Goal: Navigation & Orientation: Find specific page/section

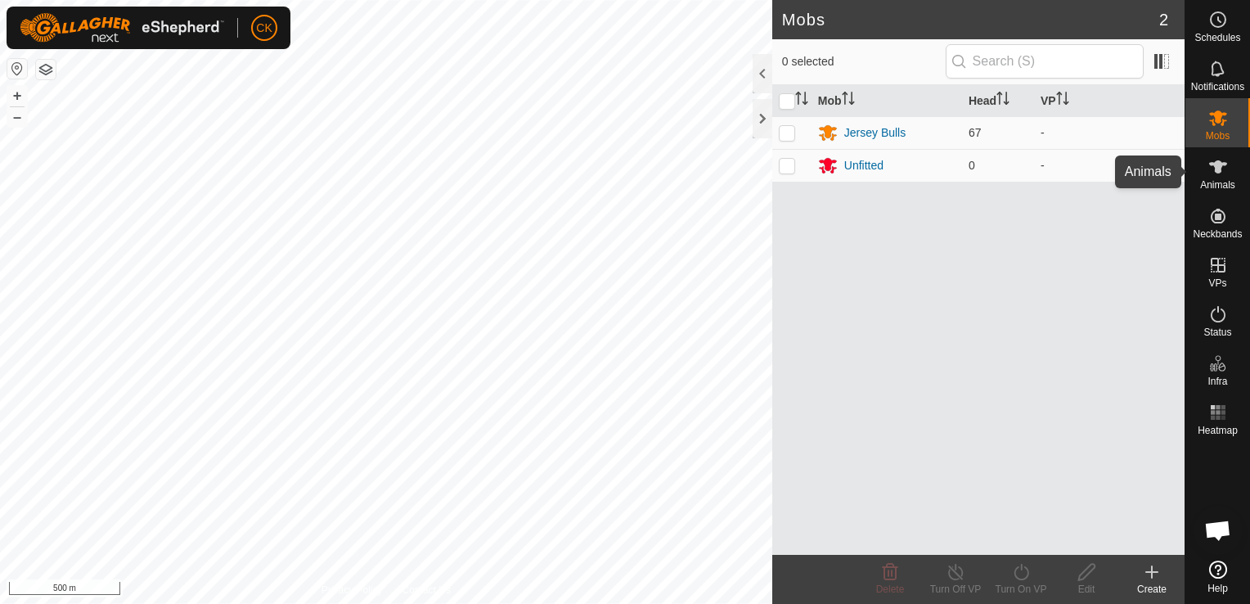
click at [1208, 183] on span "Animals" at bounding box center [1217, 185] width 35 height 10
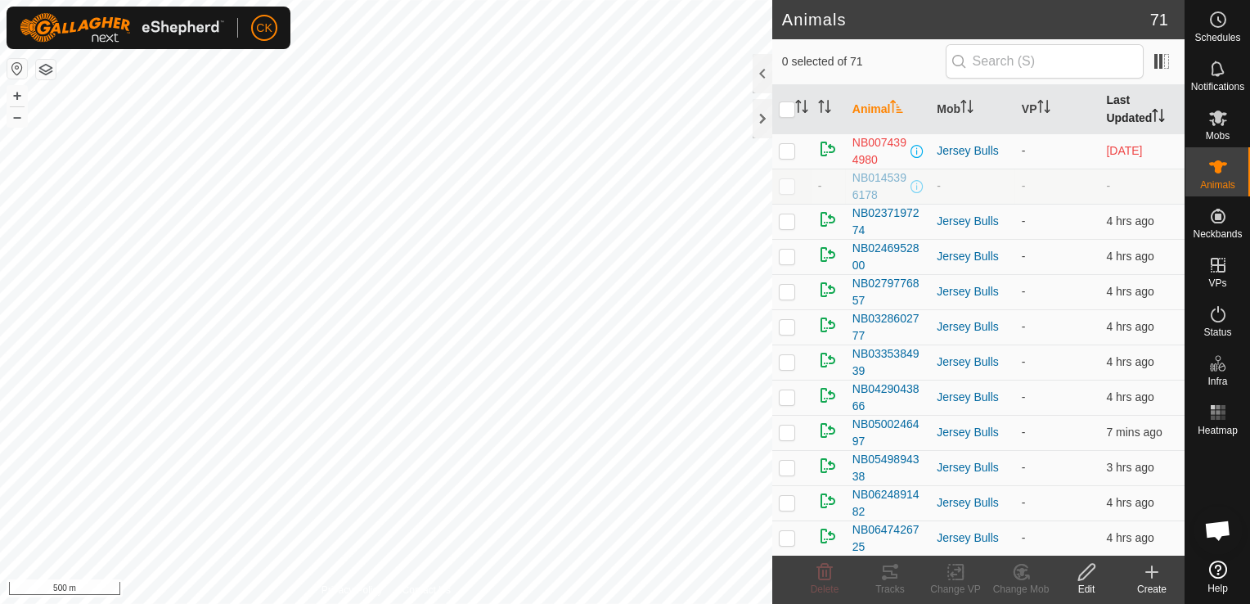
click at [1100, 104] on th "Last Updated" at bounding box center [1142, 109] width 85 height 49
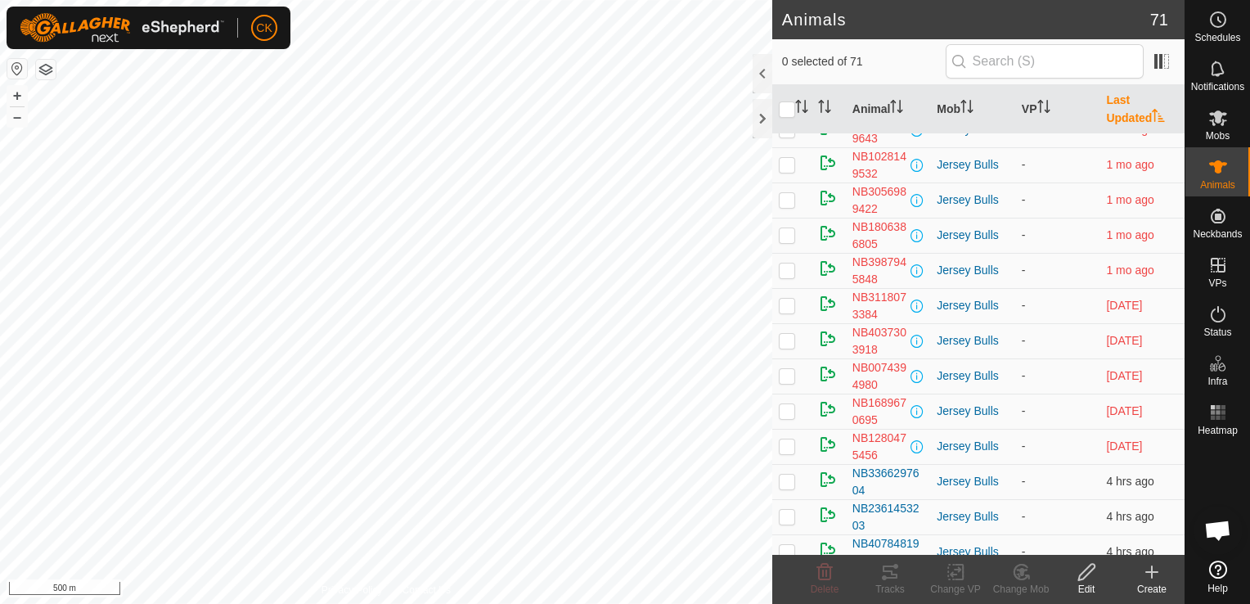
scroll to position [164, 0]
click at [1166, 68] on span at bounding box center [1162, 61] width 26 height 26
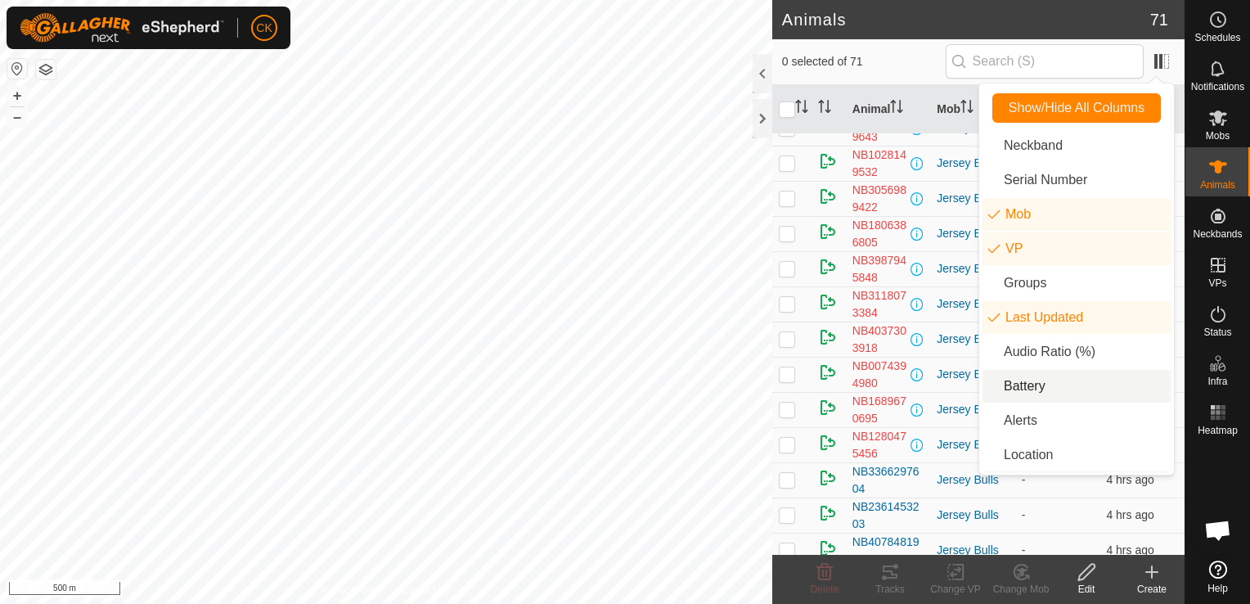
click at [1010, 386] on li "Battery" at bounding box center [1077, 386] width 188 height 33
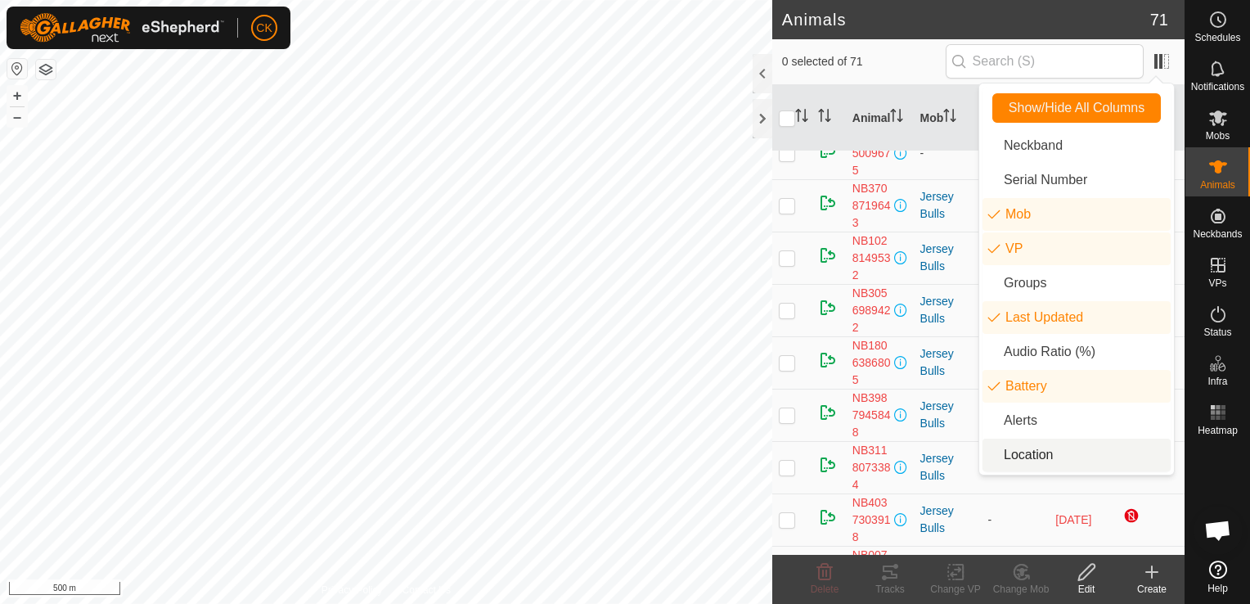
scroll to position [196, 0]
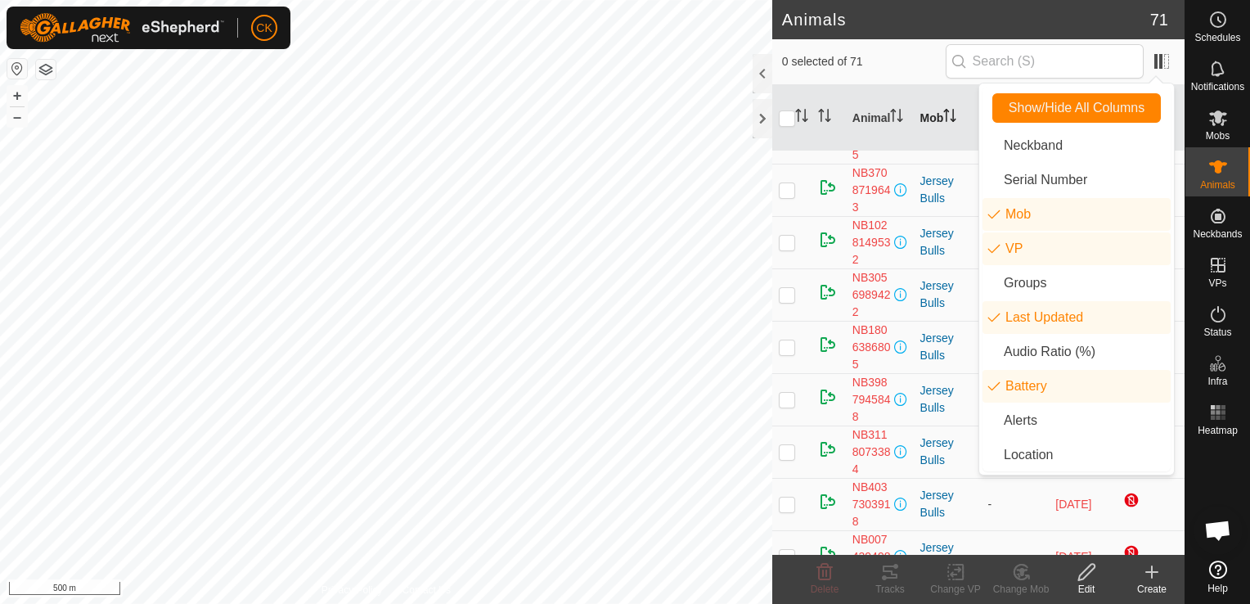
click at [958, 136] on th "Mob" at bounding box center [948, 118] width 68 height 66
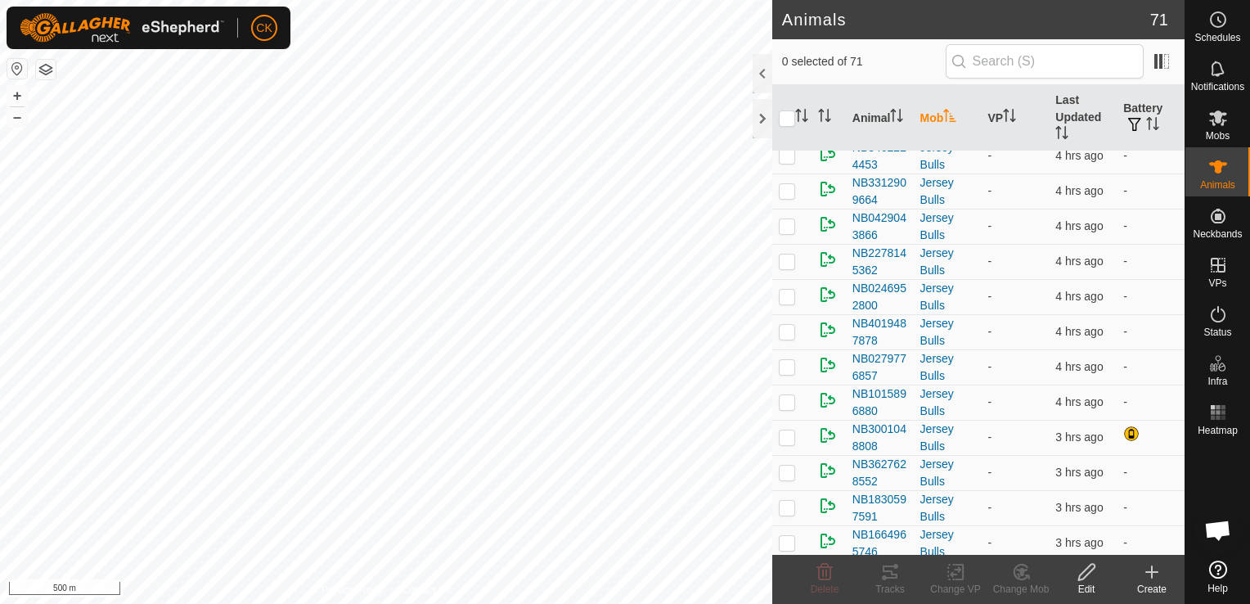
scroll to position [2322, 0]
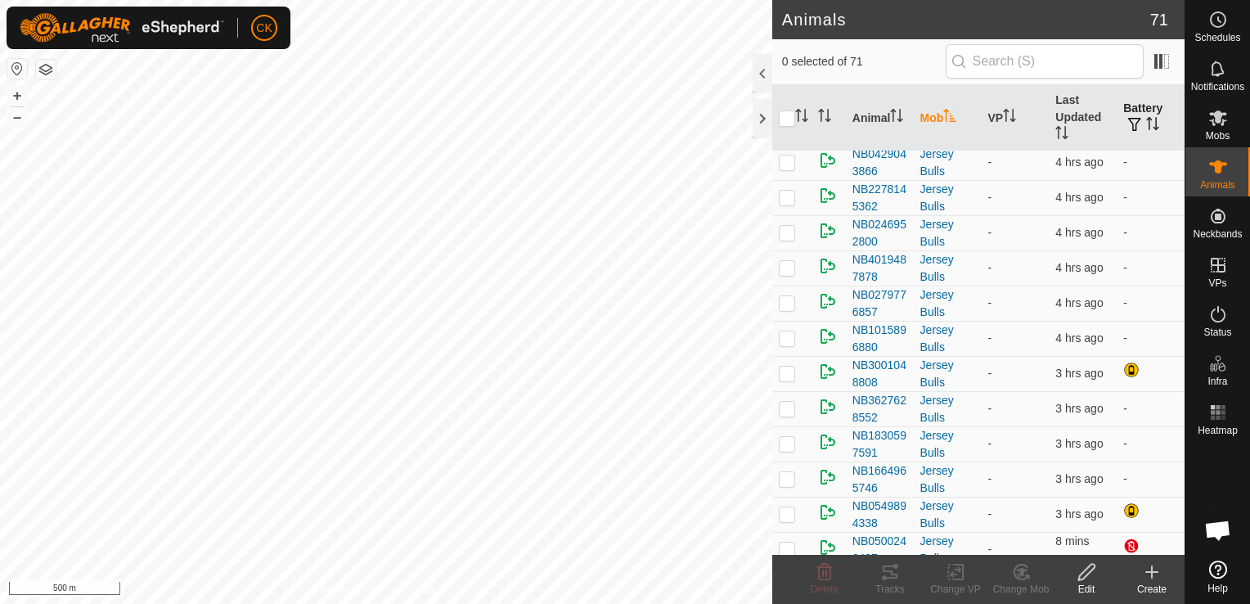
click at [1146, 132] on p-sorticon "Activate to sort" at bounding box center [1152, 125] width 13 height 13
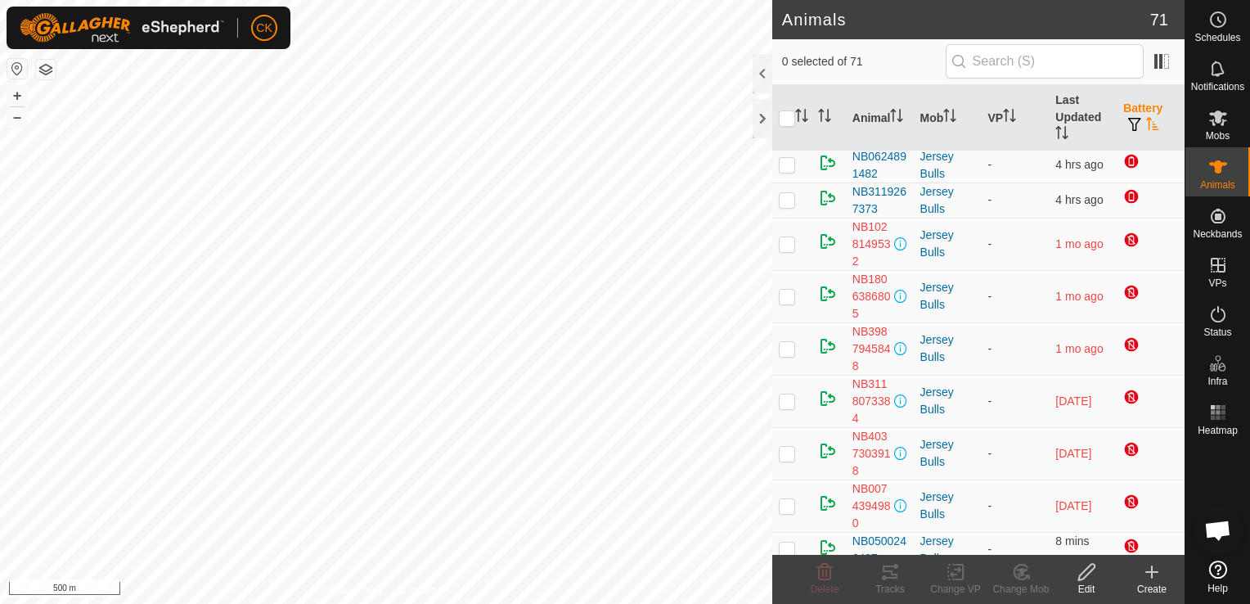
scroll to position [0, 0]
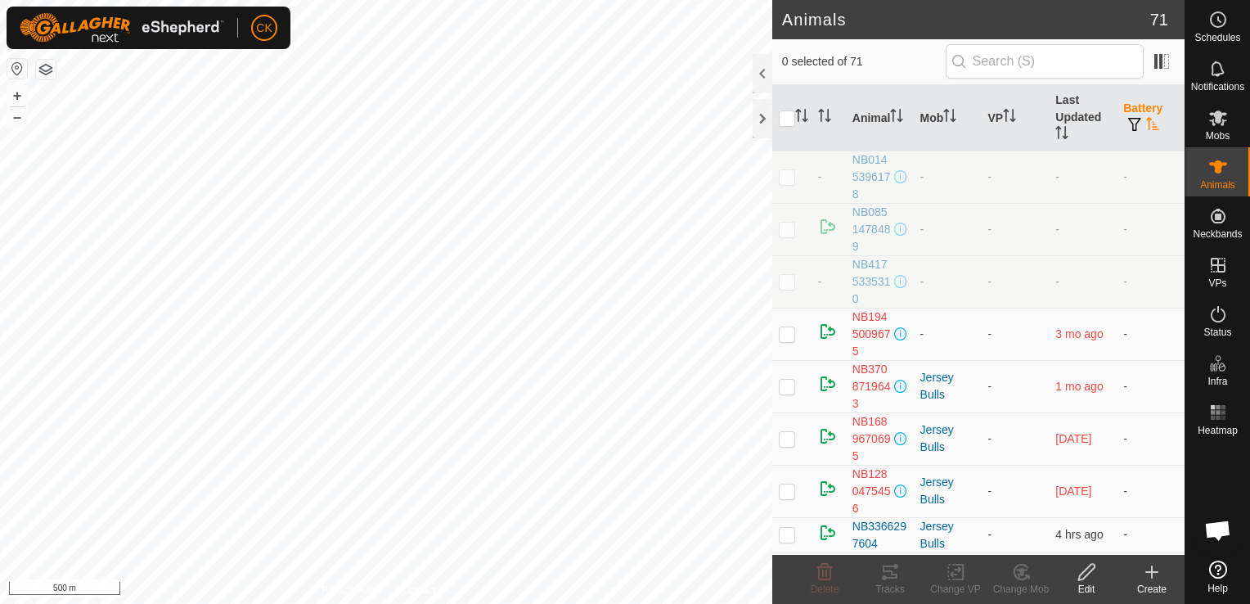
click at [1146, 132] on p-sorticon "Activate to sort" at bounding box center [1152, 125] width 13 height 13
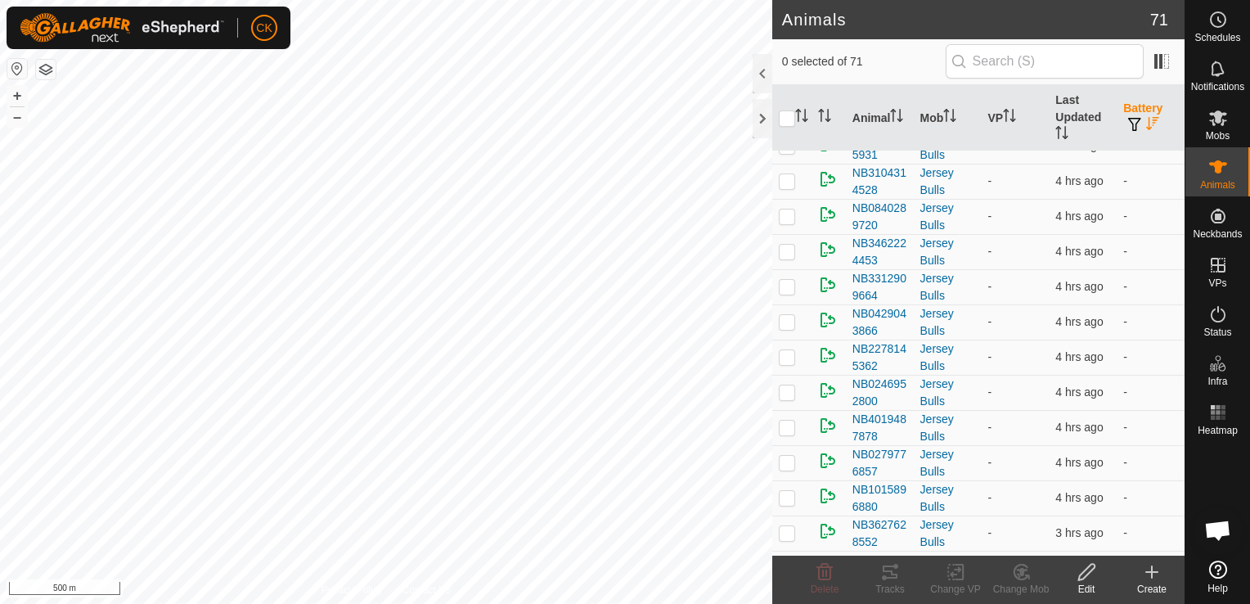
scroll to position [2322, 0]
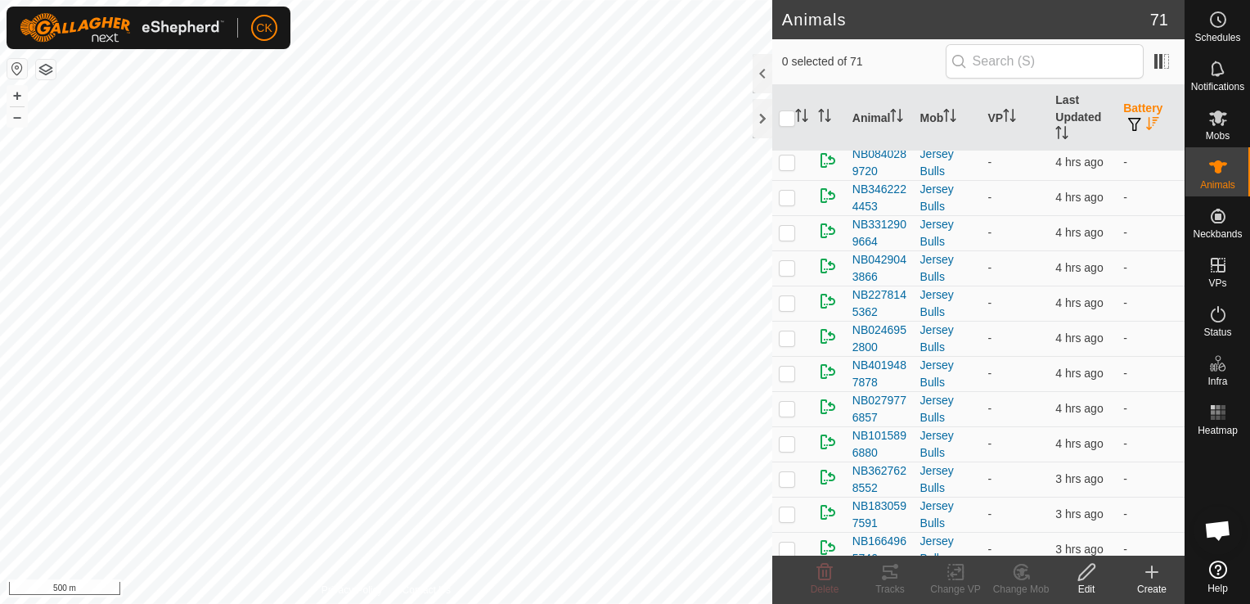
click at [1163, 86] on th "Battery" at bounding box center [1151, 118] width 68 height 66
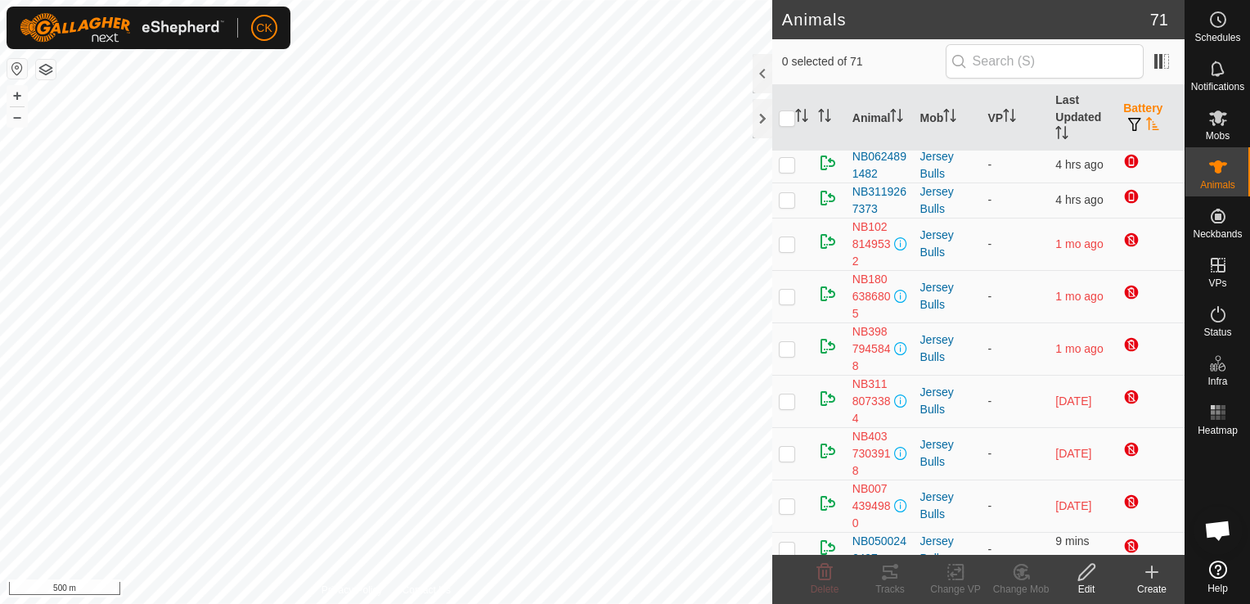
scroll to position [0, 0]
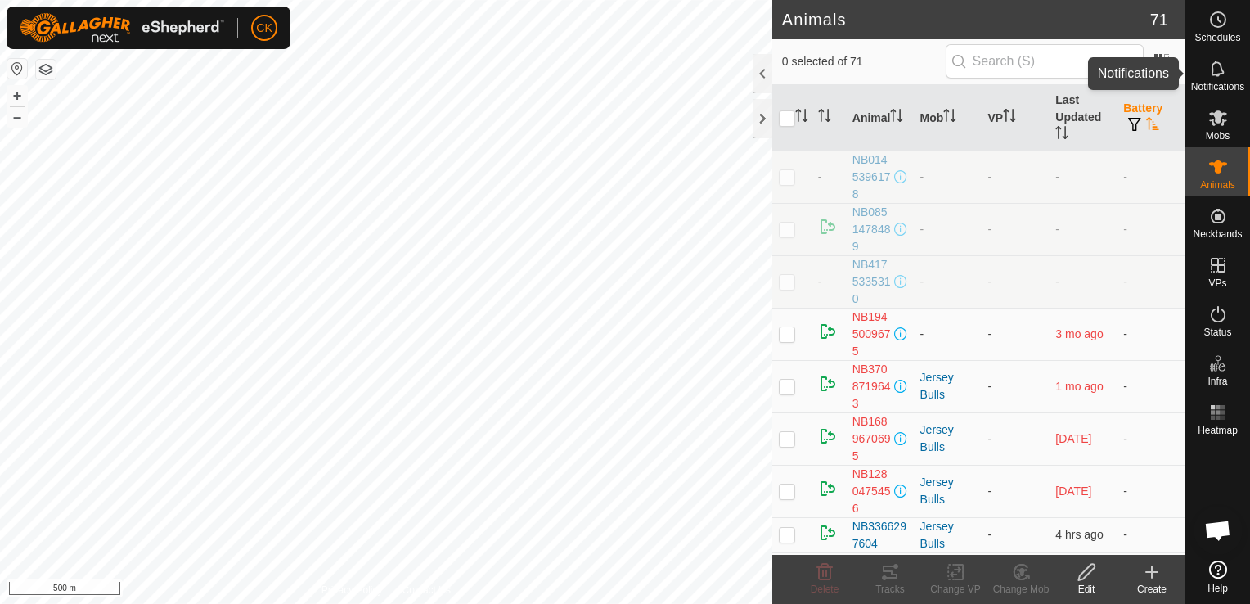
click at [1199, 58] on div "Notifications" at bounding box center [1218, 73] width 65 height 49
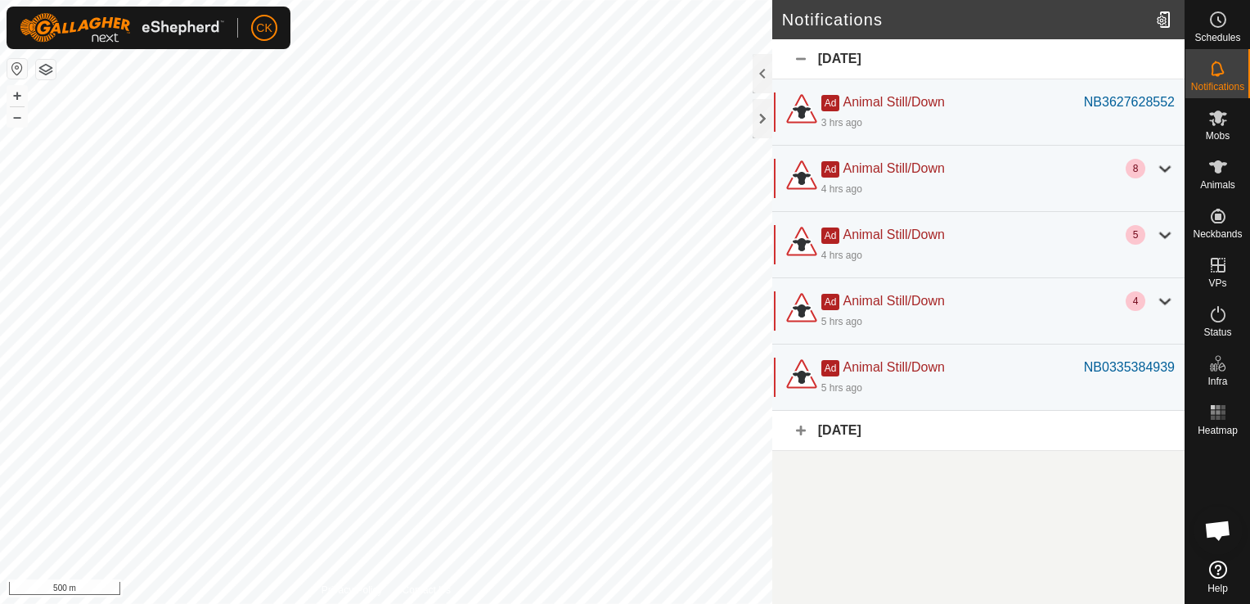
click at [795, 60] on div "[DATE]" at bounding box center [978, 59] width 412 height 40
